Goal: Transaction & Acquisition: Purchase product/service

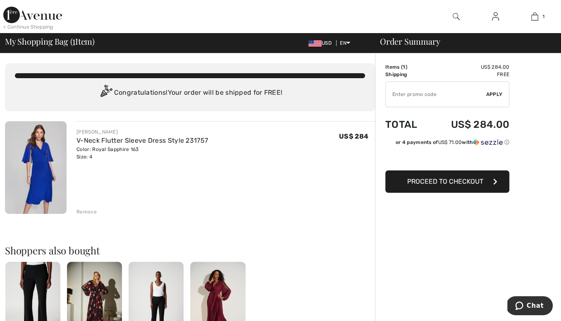
click at [419, 95] on input "TEXT" at bounding box center [436, 94] width 100 height 25
type input "SALEAVENUE"
click at [491, 91] on span "Apply" at bounding box center [494, 94] width 17 height 7
click at [496, 93] on span "Remove" at bounding box center [492, 94] width 21 height 7
click at [41, 154] on img at bounding box center [36, 167] width 62 height 93
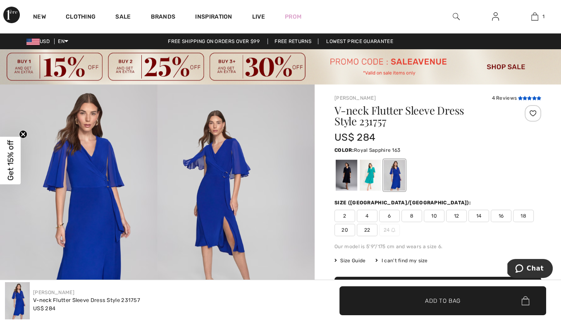
click at [533, 97] on icon at bounding box center [534, 98] width 5 height 4
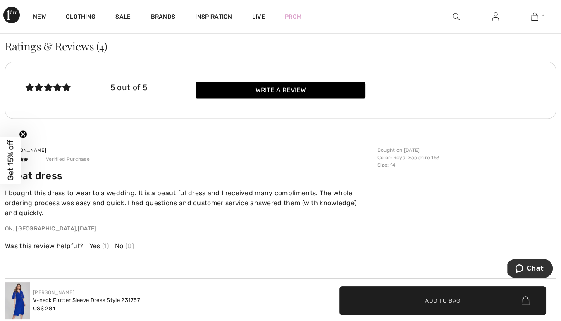
scroll to position [1055, 0]
click at [25, 134] on circle "Close teaser" at bounding box center [23, 134] width 8 height 8
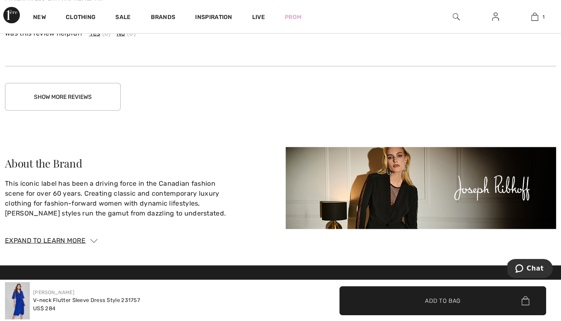
scroll to position [1391, 0]
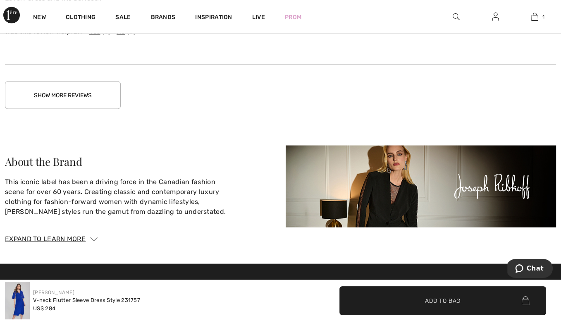
click at [73, 90] on button "Show More Reviews" at bounding box center [63, 95] width 116 height 28
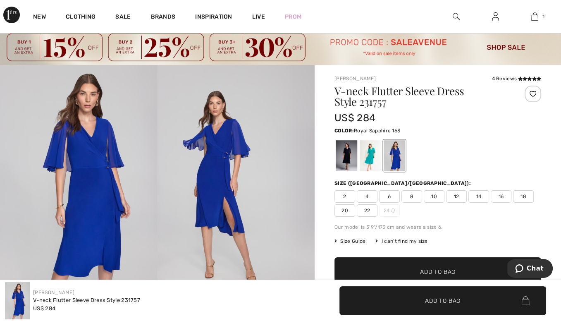
scroll to position [12, 0]
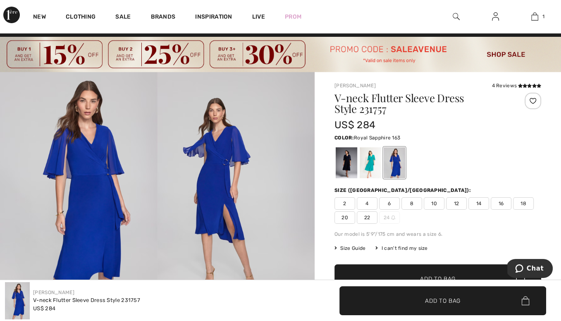
click at [40, 166] on img at bounding box center [78, 190] width 157 height 236
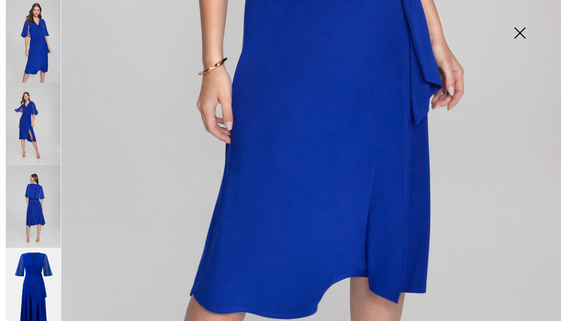
scroll to position [440, 0]
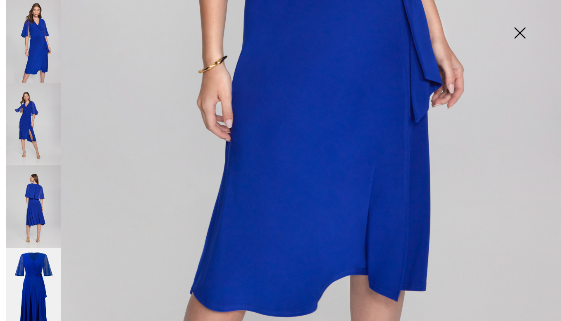
click at [32, 138] on img at bounding box center [33, 124] width 55 height 83
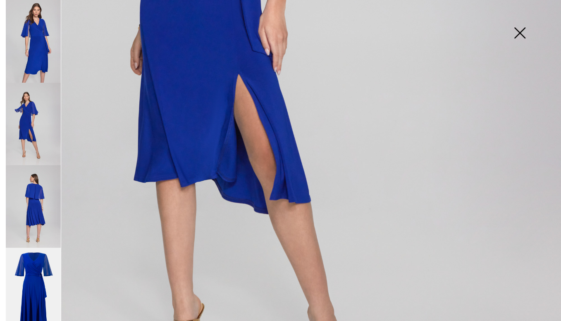
scroll to position [400, 0]
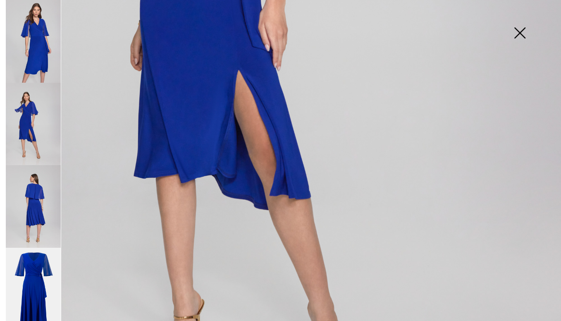
click at [34, 182] on img at bounding box center [33, 206] width 55 height 83
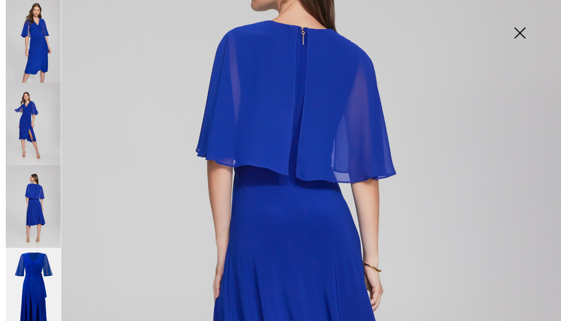
scroll to position [162, 0]
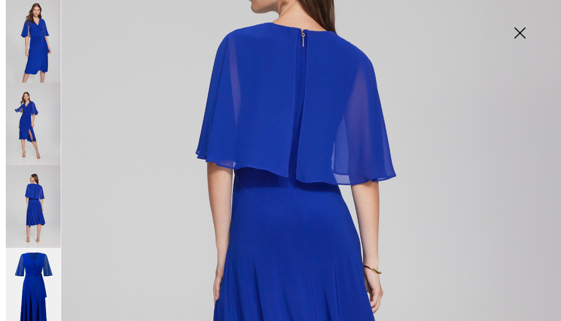
click at [34, 281] on img at bounding box center [33, 289] width 55 height 83
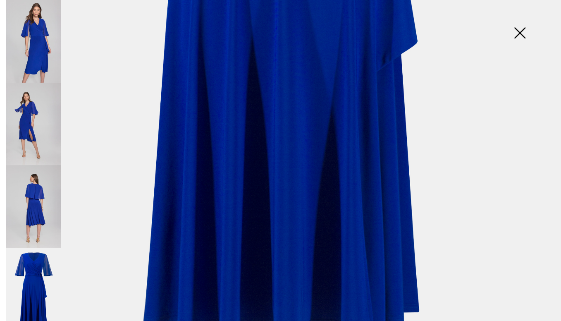
scroll to position [520, 0]
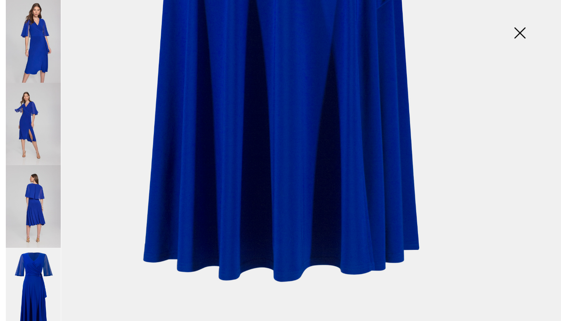
click at [522, 33] on img at bounding box center [519, 33] width 41 height 43
